Goal: Book appointment/travel/reservation

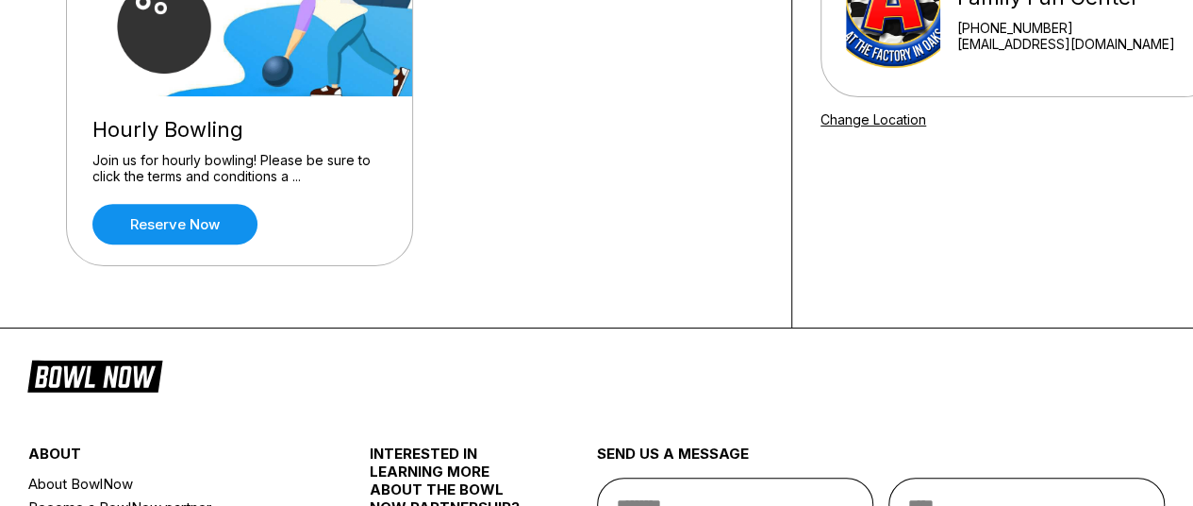
scroll to position [103, 0]
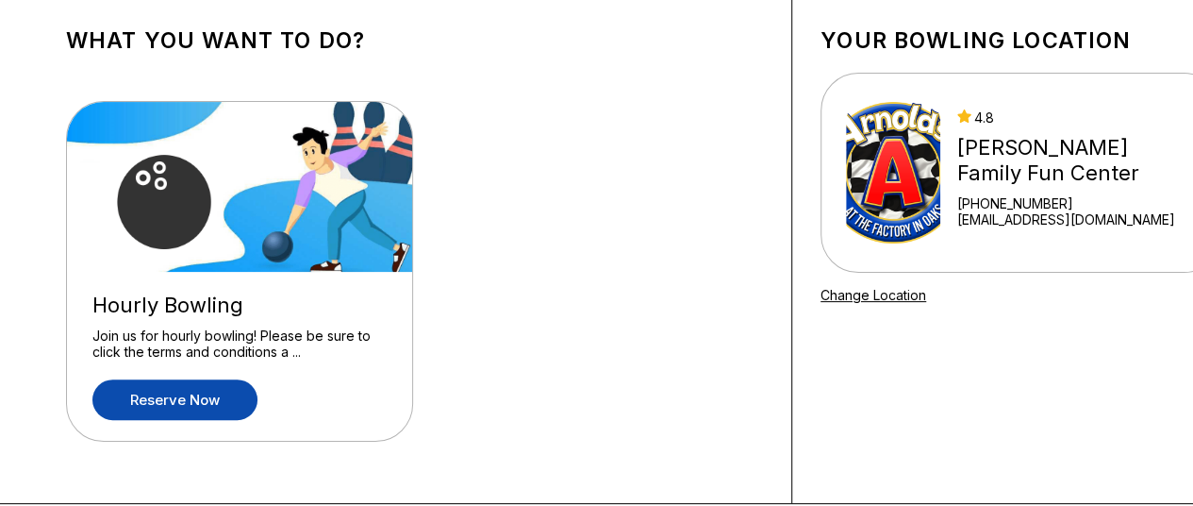
click at [137, 397] on link "Reserve now" at bounding box center [174, 399] width 165 height 41
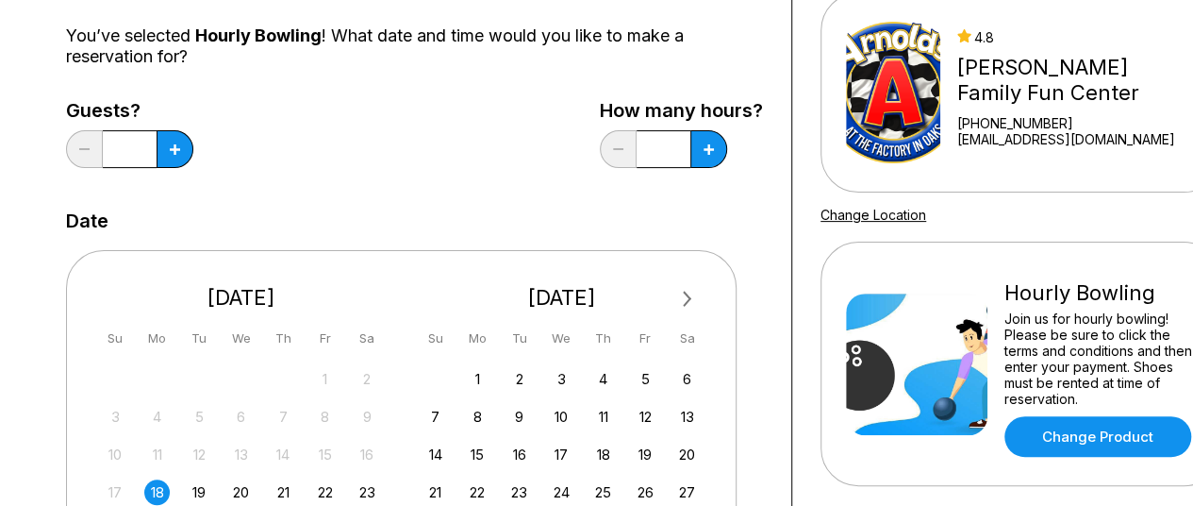
scroll to position [0, 0]
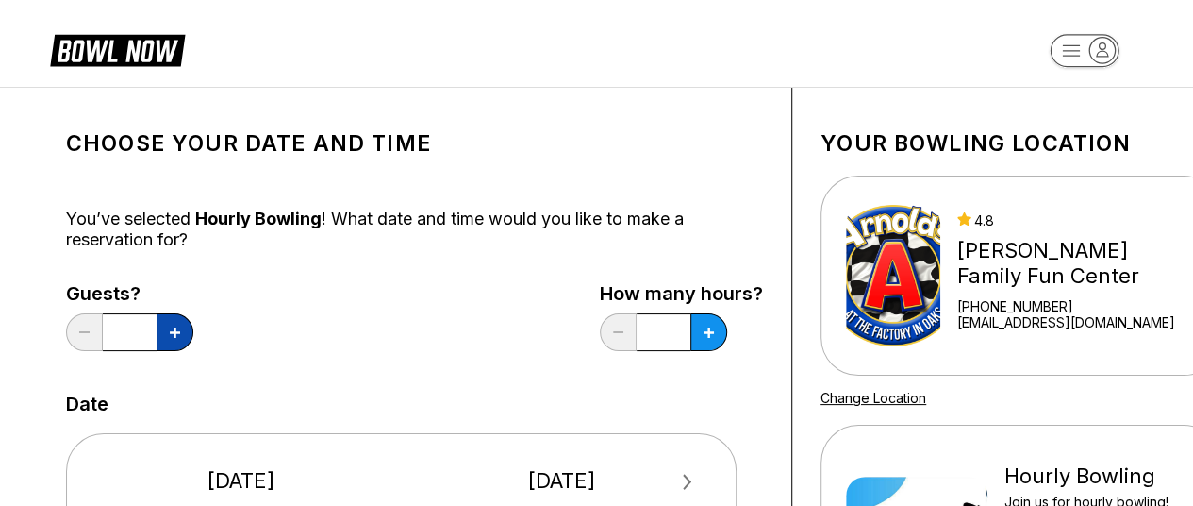
click at [182, 325] on button at bounding box center [175, 332] width 37 height 38
click at [173, 331] on icon at bounding box center [175, 332] width 10 height 10
type input "*"
click at [193, 329] on button at bounding box center [175, 332] width 37 height 38
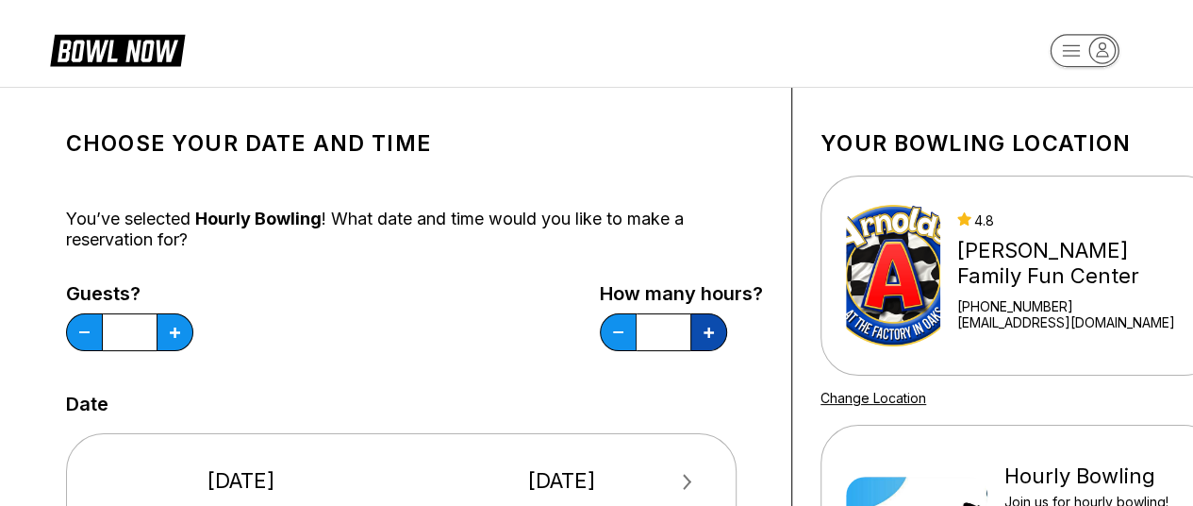
click at [193, 333] on button at bounding box center [175, 332] width 37 height 38
type input "*"
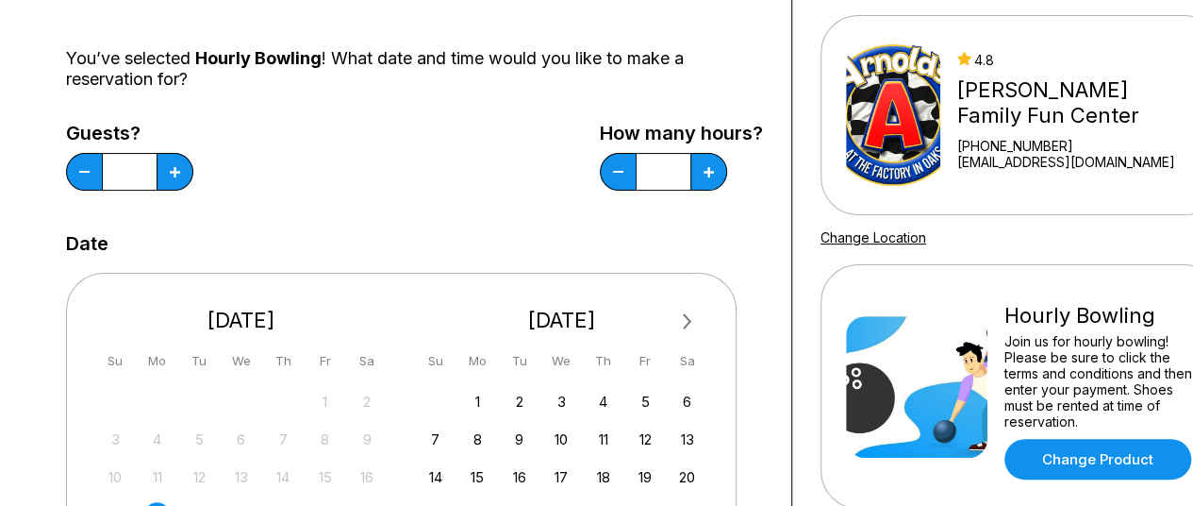
scroll to position [314, 0]
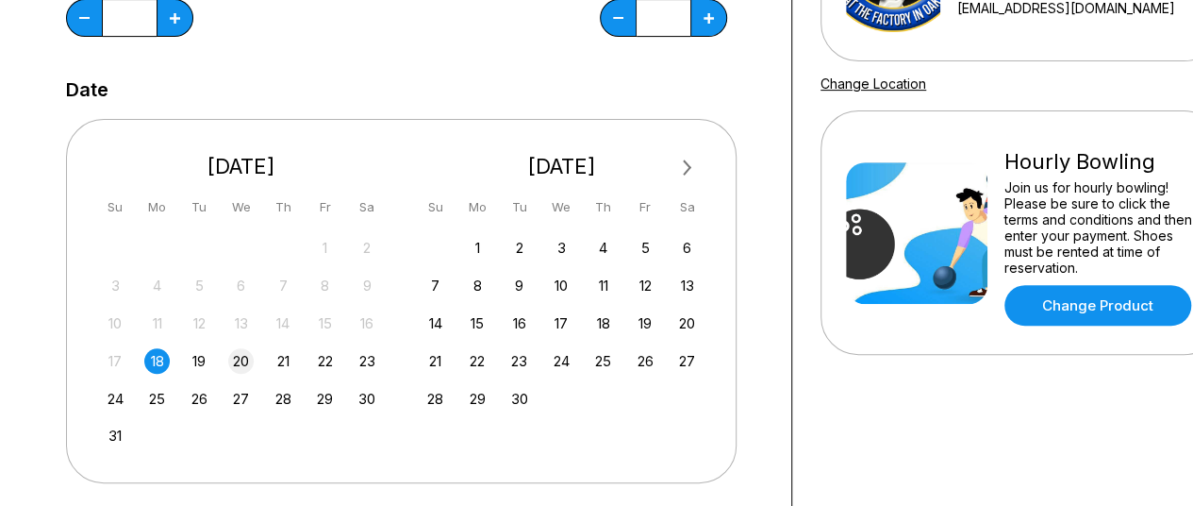
click at [241, 359] on div "20" at bounding box center [240, 360] width 25 height 25
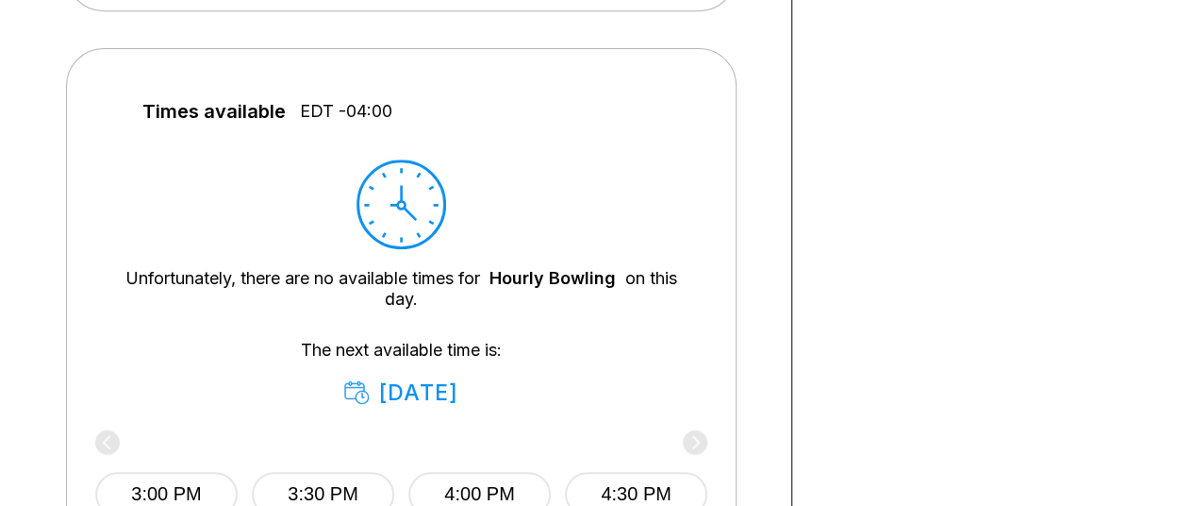
scroll to position [1100, 0]
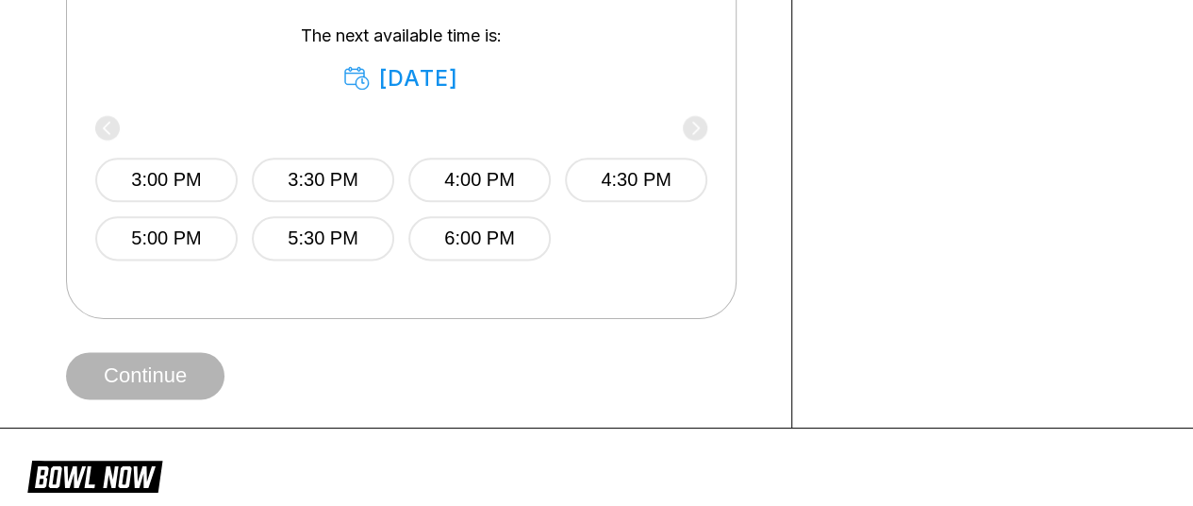
click at [692, 128] on div "3:00 PM 3:30 PM 4:00 PM 4:30 PM 5:00 PM 5:30 PM 6:00 PM" at bounding box center [401, 190] width 612 height 141
click at [691, 132] on div "3:00 PM 3:30 PM 4:00 PM 4:30 PM 5:00 PM 5:30 PM 6:00 PM" at bounding box center [401, 190] width 612 height 141
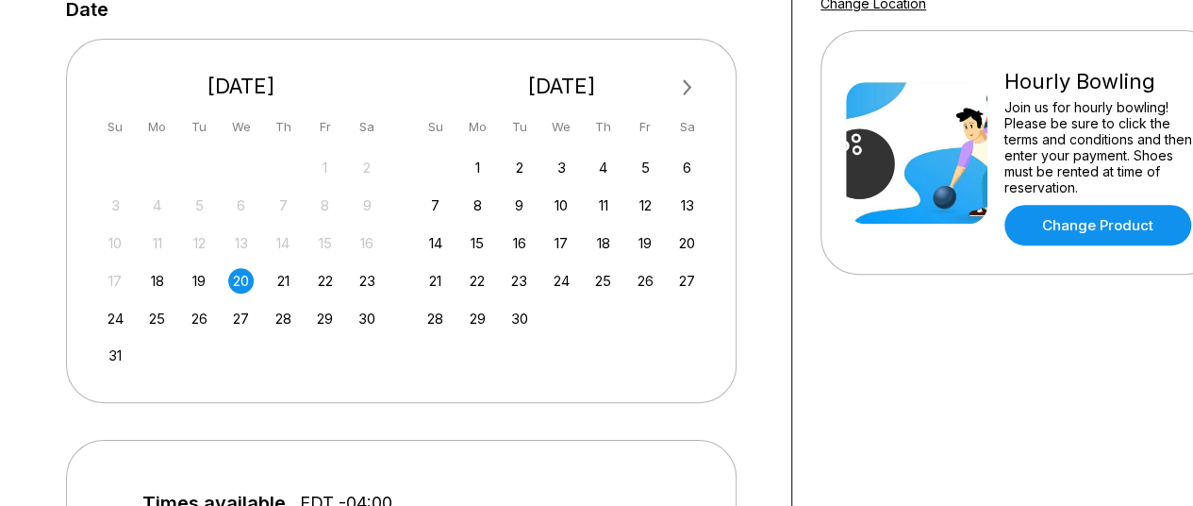
scroll to position [0, 0]
